Goal: Find contact information: Find contact information

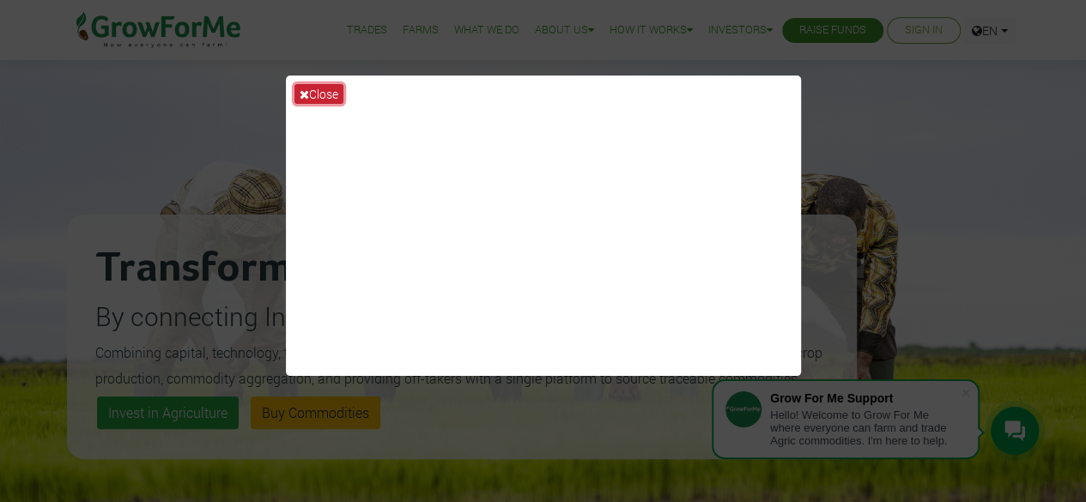
drag, startPoint x: 0, startPoint y: 0, endPoint x: 305, endPoint y: 92, distance: 318.4
click at [305, 92] on icon at bounding box center [304, 94] width 9 height 12
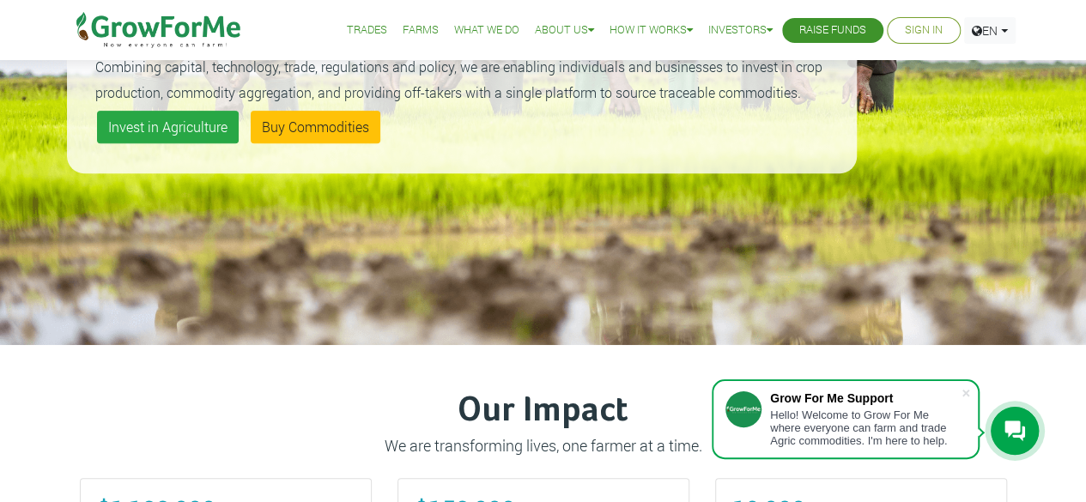
scroll to position [287, 0]
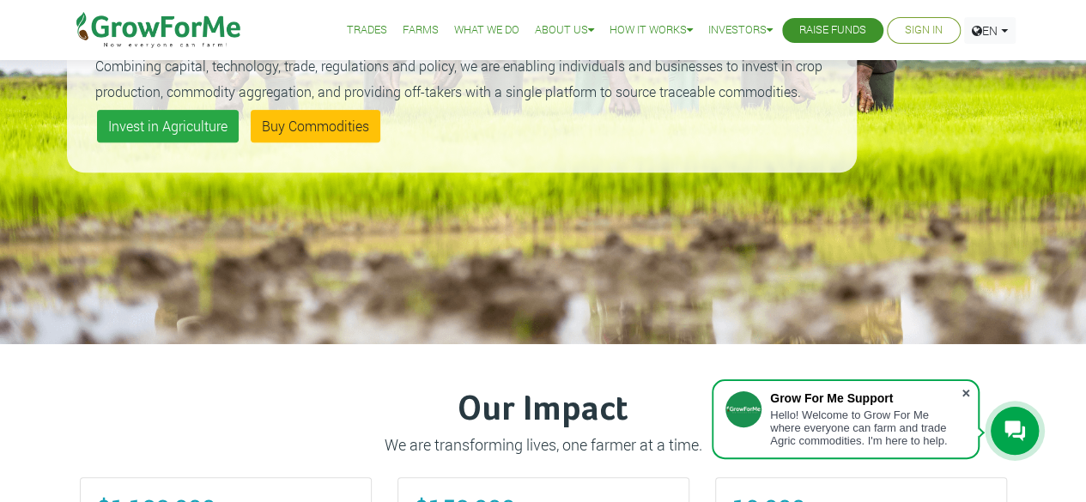
click at [967, 394] on span at bounding box center [966, 393] width 17 height 17
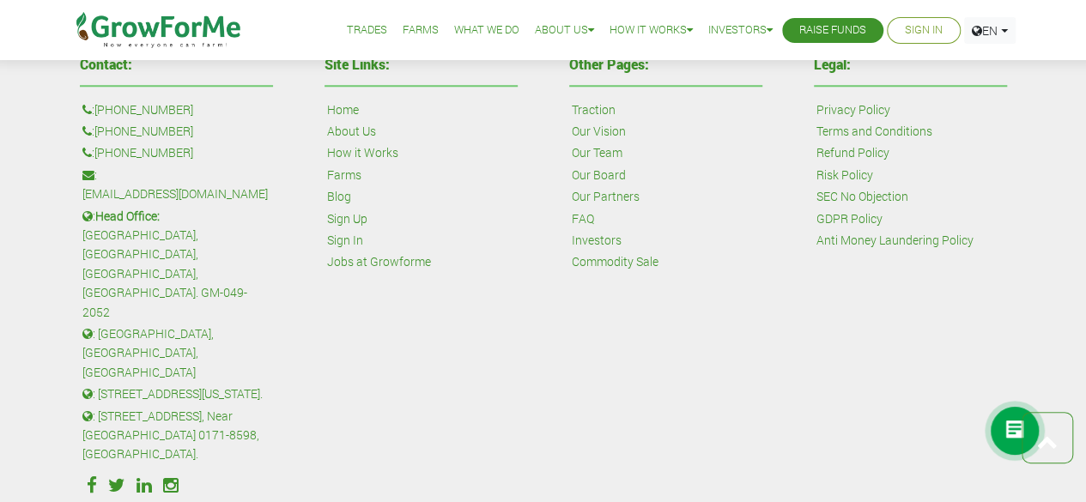
scroll to position [4103, 0]
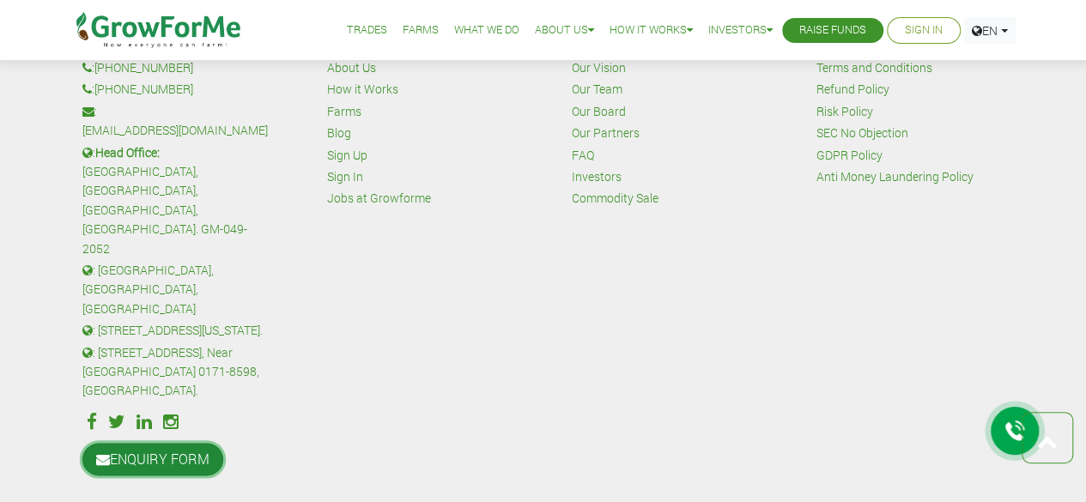
click at [162, 443] on link "ENQUIRY FORM" at bounding box center [152, 459] width 141 height 33
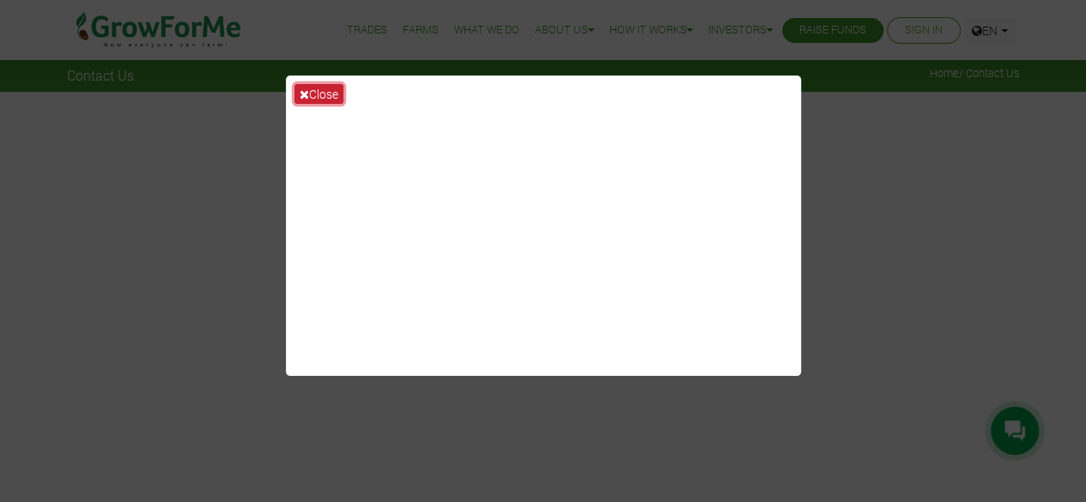
click at [320, 90] on button "Close" at bounding box center [319, 94] width 49 height 20
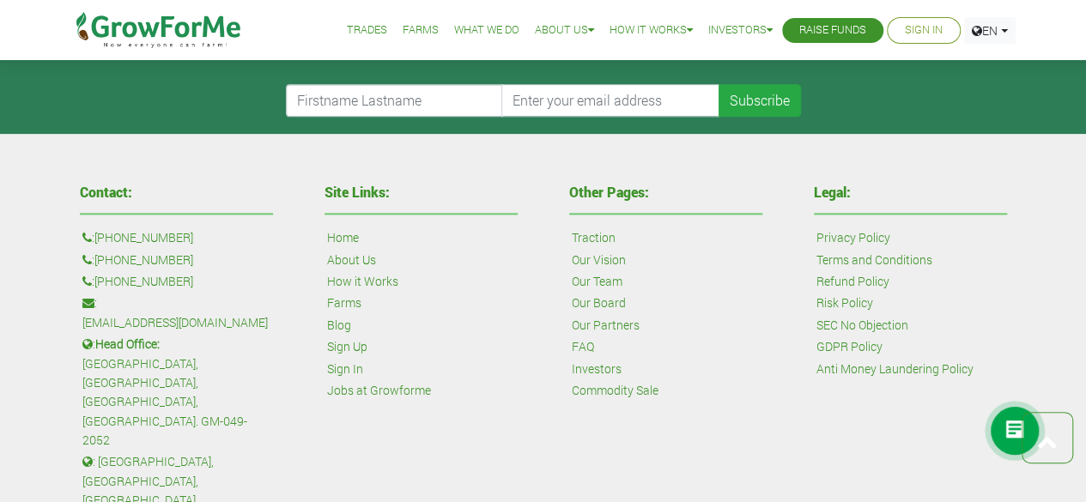
scroll to position [1022, 0]
